Goal: Register for event/course

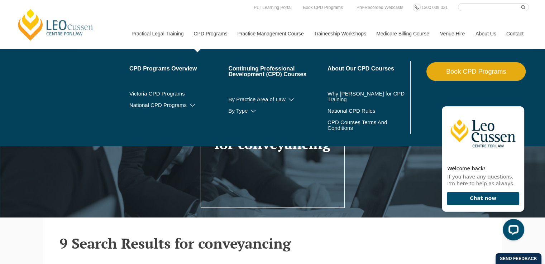
click at [225, 33] on link "CPD Programs" at bounding box center [210, 33] width 44 height 31
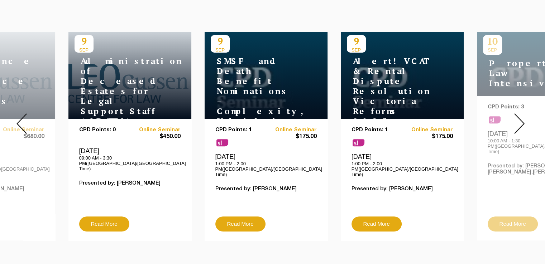
scroll to position [297, 0]
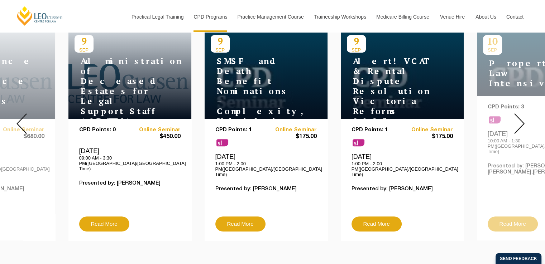
click at [519, 120] on img at bounding box center [519, 124] width 10 height 20
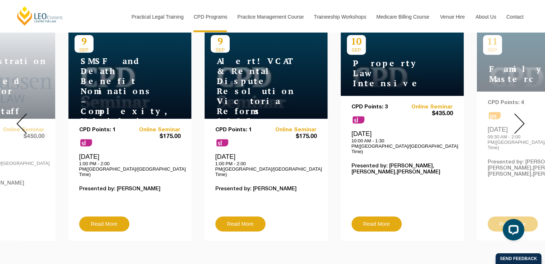
scroll to position [0, 0]
click at [422, 75] on h4 "Property Law Intensive" at bounding box center [392, 73] width 90 height 30
click at [372, 217] on link "Read More" at bounding box center [376, 224] width 50 height 15
click at [519, 117] on img at bounding box center [519, 124] width 10 height 20
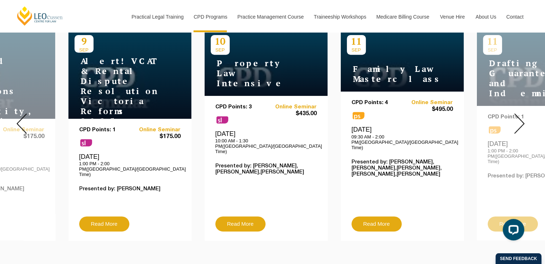
click at [519, 117] on img at bounding box center [519, 124] width 10 height 20
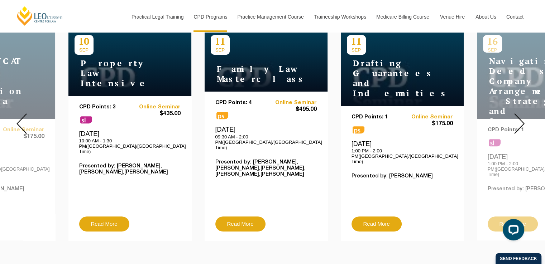
click at [519, 117] on img at bounding box center [519, 124] width 10 height 20
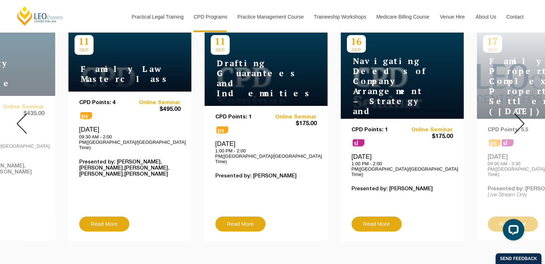
click at [519, 117] on img at bounding box center [519, 124] width 10 height 20
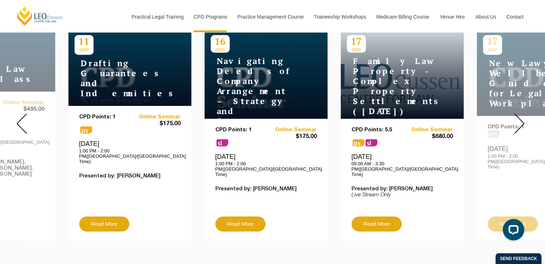
click at [519, 117] on img at bounding box center [519, 124] width 10 height 20
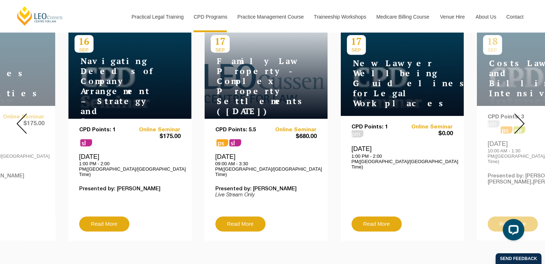
click at [519, 117] on img at bounding box center [519, 124] width 10 height 20
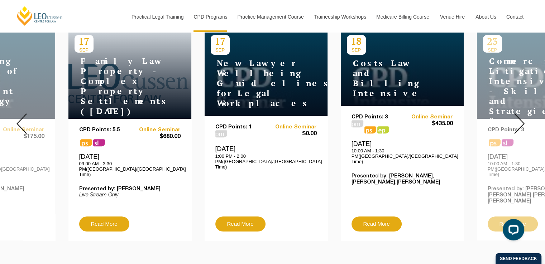
click at [519, 117] on img at bounding box center [519, 124] width 10 height 20
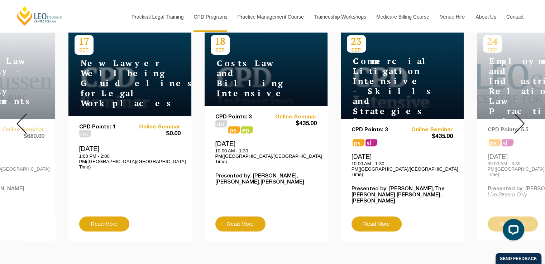
click at [519, 117] on img at bounding box center [519, 124] width 10 height 20
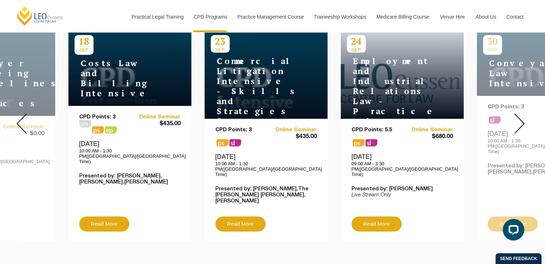
click at [519, 117] on img at bounding box center [519, 124] width 10 height 20
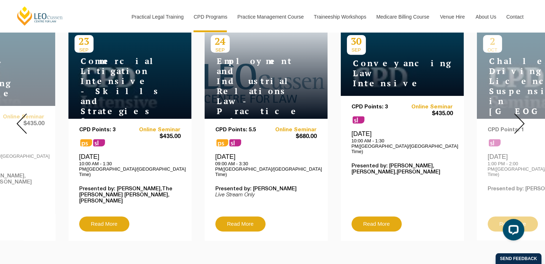
click at [395, 74] on h4 "Conveyancing Law Intensive" at bounding box center [392, 73] width 90 height 30
click at [383, 217] on link "Read More" at bounding box center [376, 224] width 50 height 15
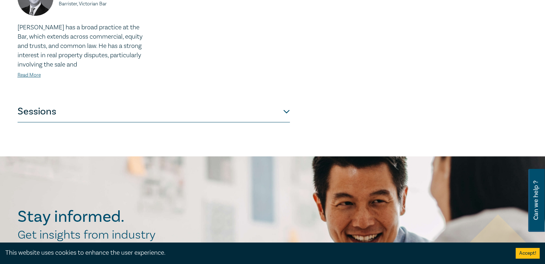
scroll to position [369, 0]
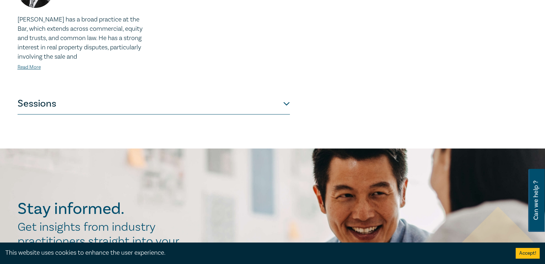
click at [288, 103] on button "Sessions" at bounding box center [154, 103] width 272 height 21
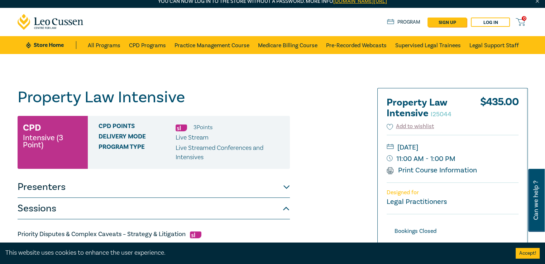
scroll to position [0, 0]
